Goal: Information Seeking & Learning: Compare options

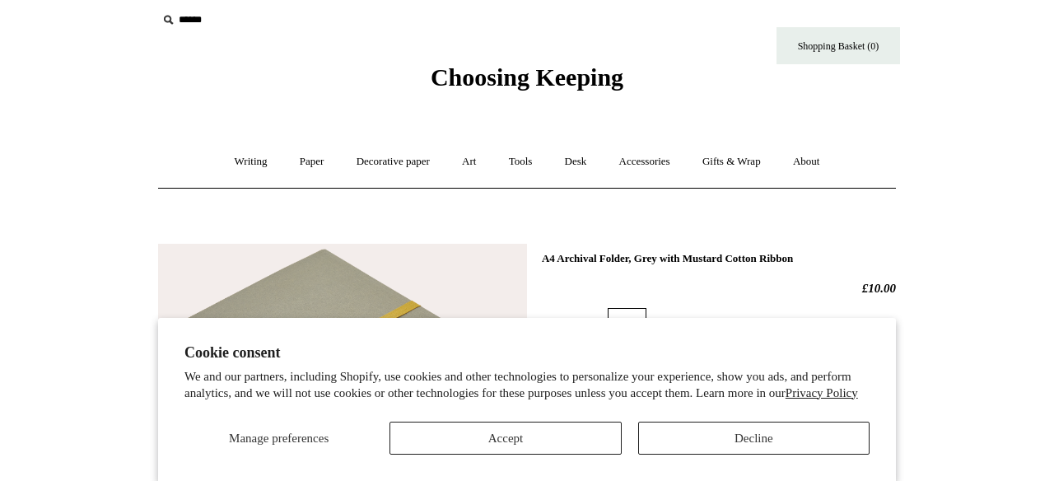
scroll to position [13, 0]
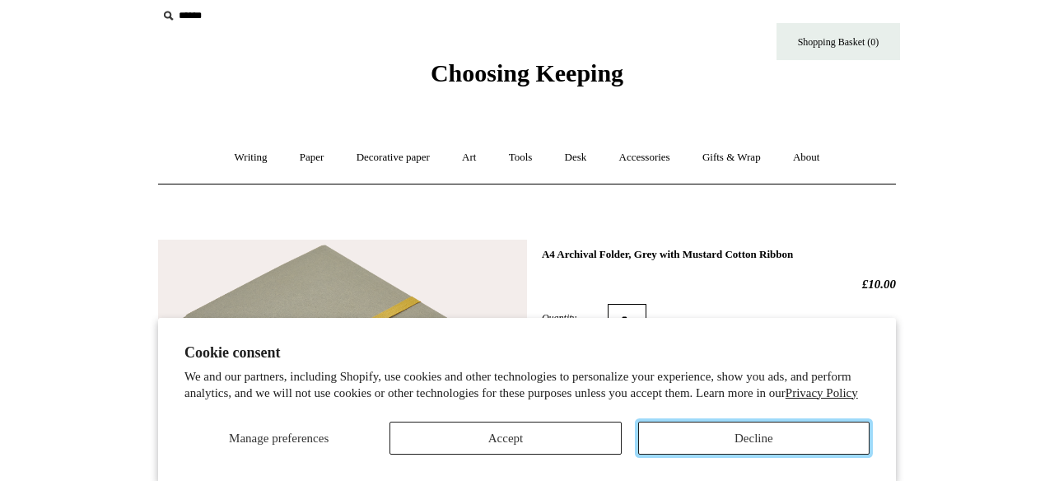
click at [696, 435] on button "Decline" at bounding box center [753, 437] width 231 height 33
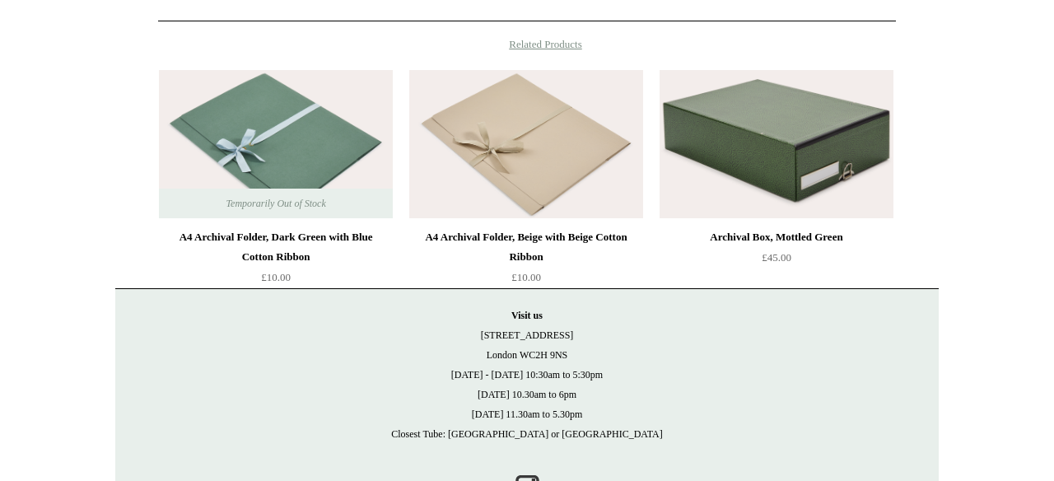
scroll to position [635, 0]
click at [519, 183] on img at bounding box center [526, 143] width 234 height 148
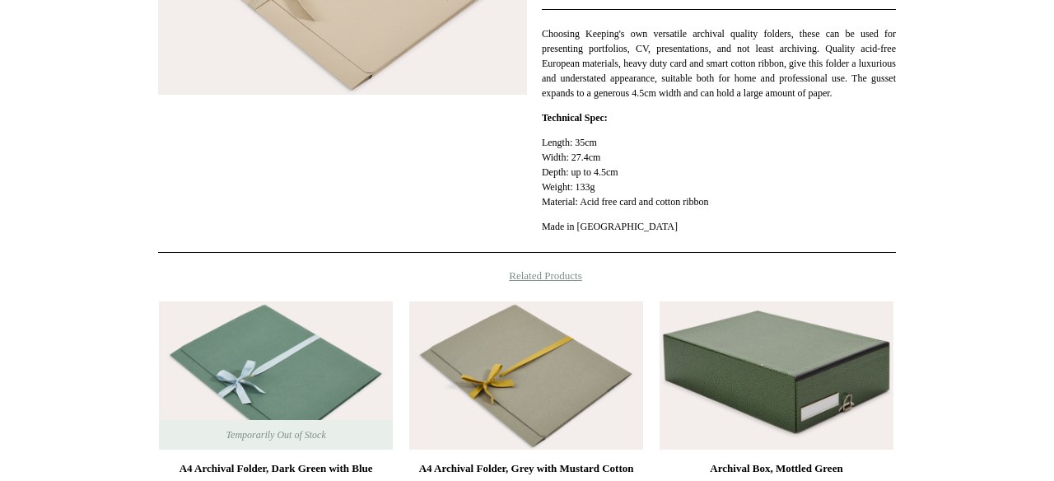
scroll to position [413, 0]
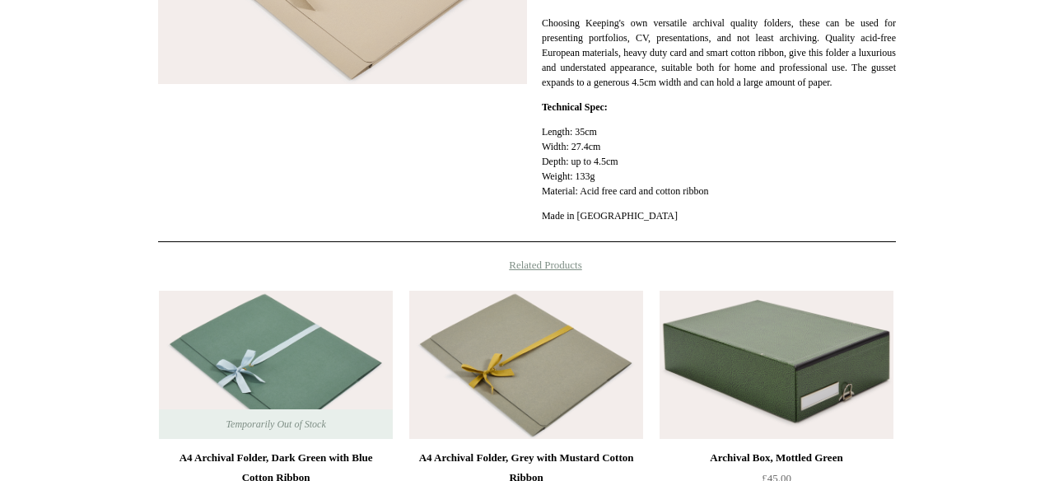
click at [335, 353] on img at bounding box center [276, 365] width 234 height 148
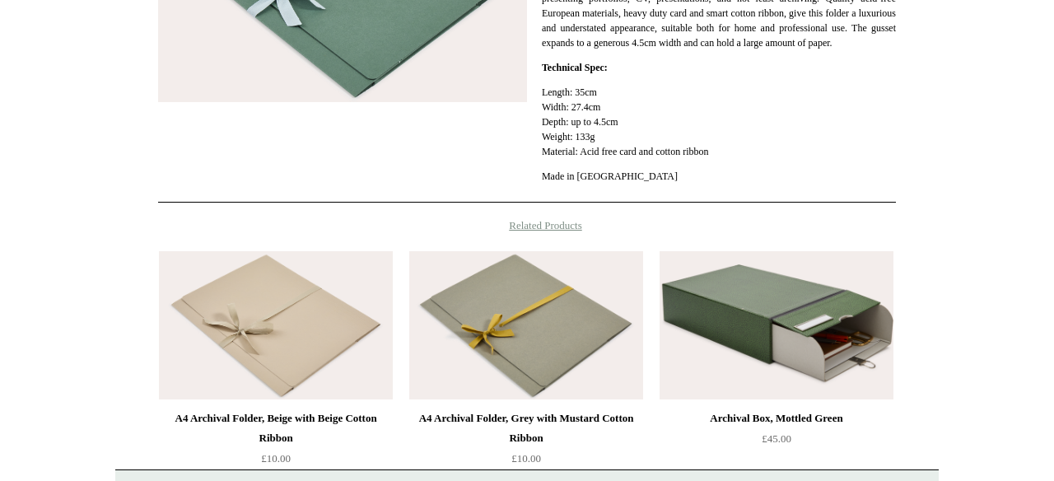
scroll to position [402, 0]
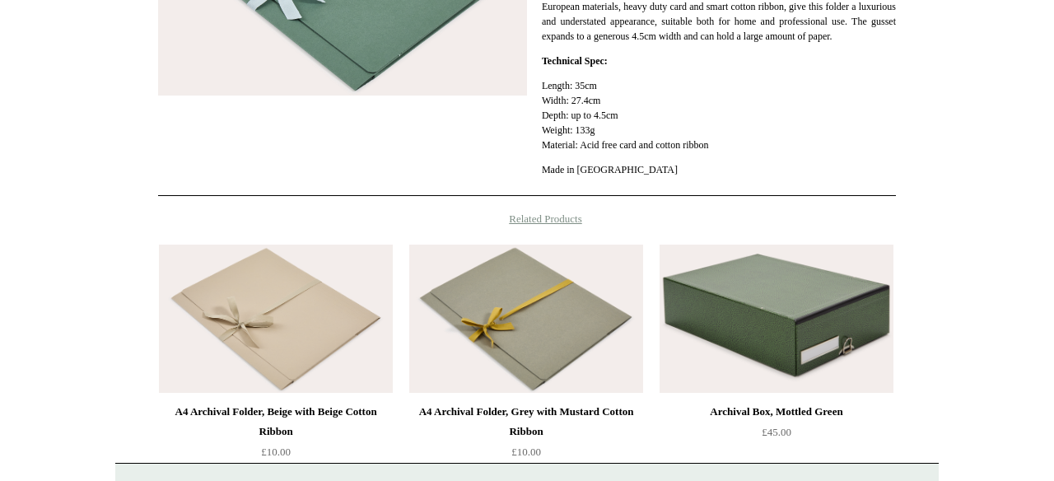
click at [541, 346] on img at bounding box center [526, 318] width 234 height 148
click at [270, 336] on img at bounding box center [276, 318] width 234 height 148
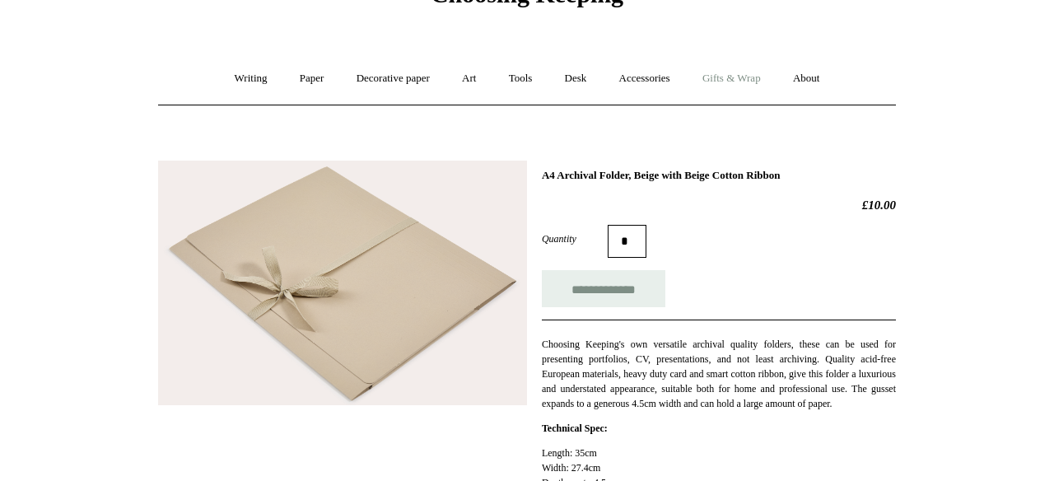
scroll to position [115, 0]
